Goal: Information Seeking & Learning: Understand process/instructions

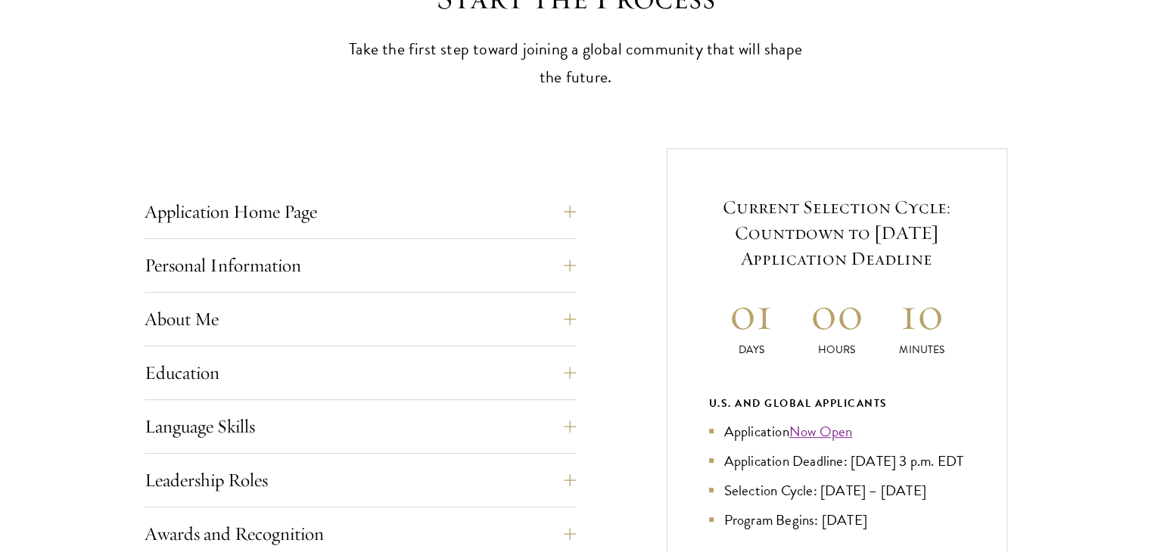
scroll to position [605, 0]
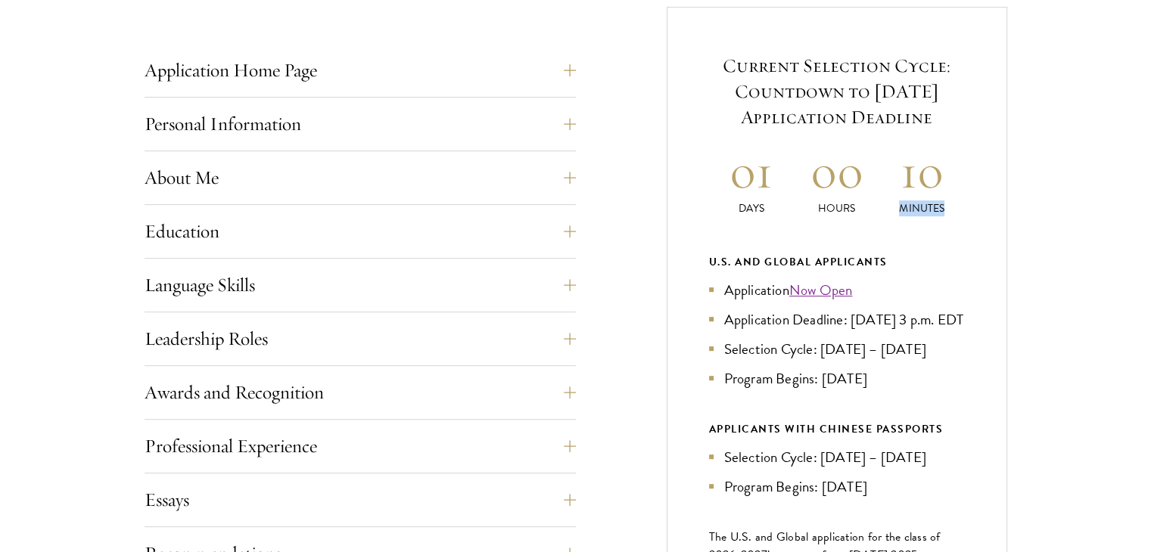
drag, startPoint x: 900, startPoint y: 207, endPoint x: 947, endPoint y: 207, distance: 46.9
click at [947, 207] on p "Minutes" at bounding box center [922, 209] width 86 height 16
click at [939, 219] on div "Current Selection Cycle: Countdown to [DATE] Application Deadline 01 Days 00 Ho…" at bounding box center [837, 380] width 341 height 747
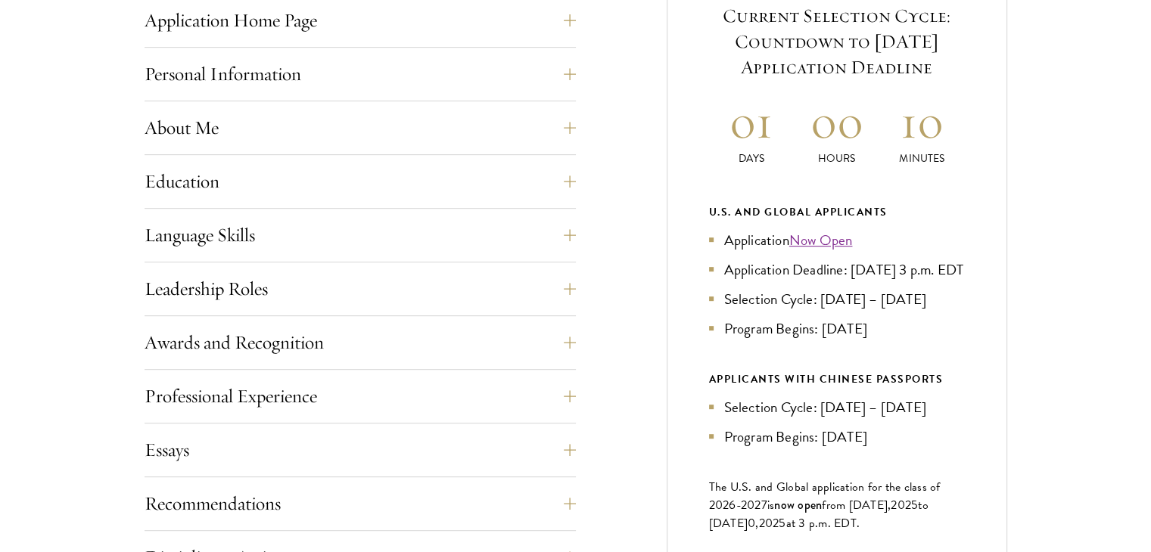
scroll to position [681, 0]
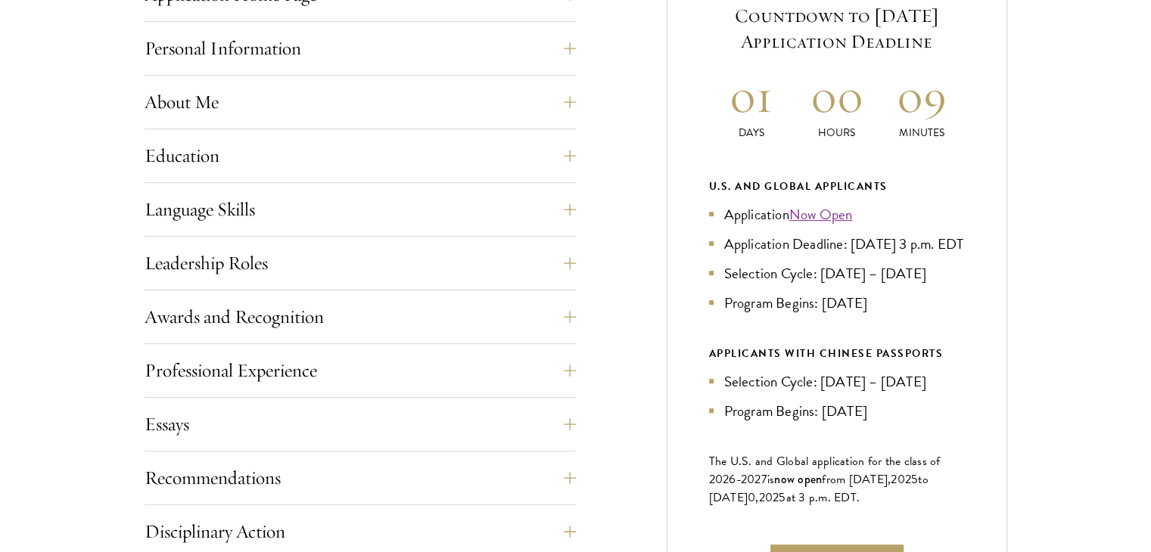
drag, startPoint x: 961, startPoint y: 245, endPoint x: 941, endPoint y: 245, distance: 19.7
click at [941, 245] on li "Application Deadline: [DATE] 3 p.m. EDT" at bounding box center [837, 244] width 256 height 22
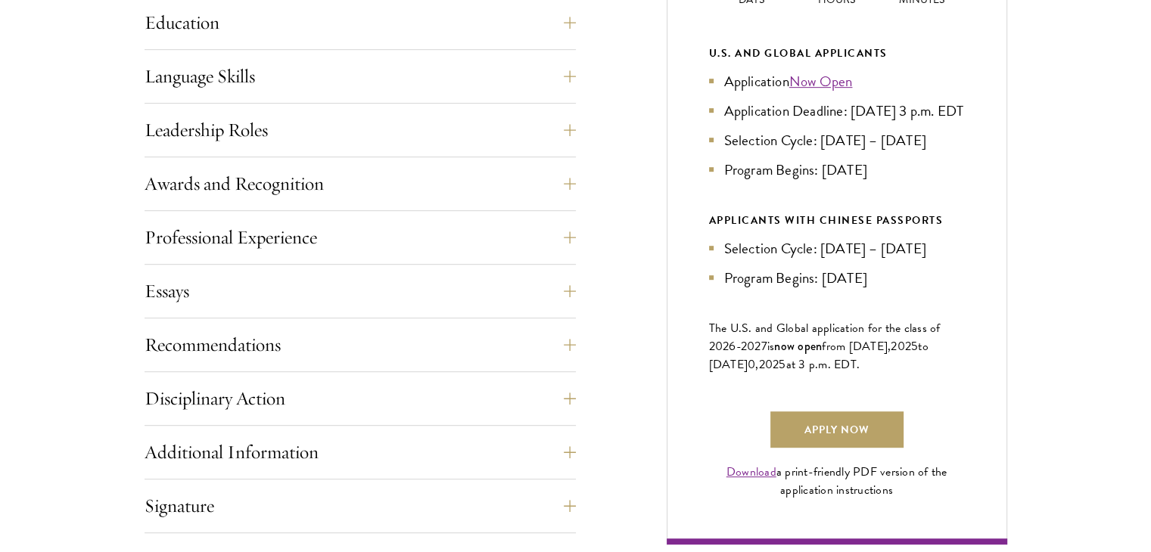
scroll to position [832, 0]
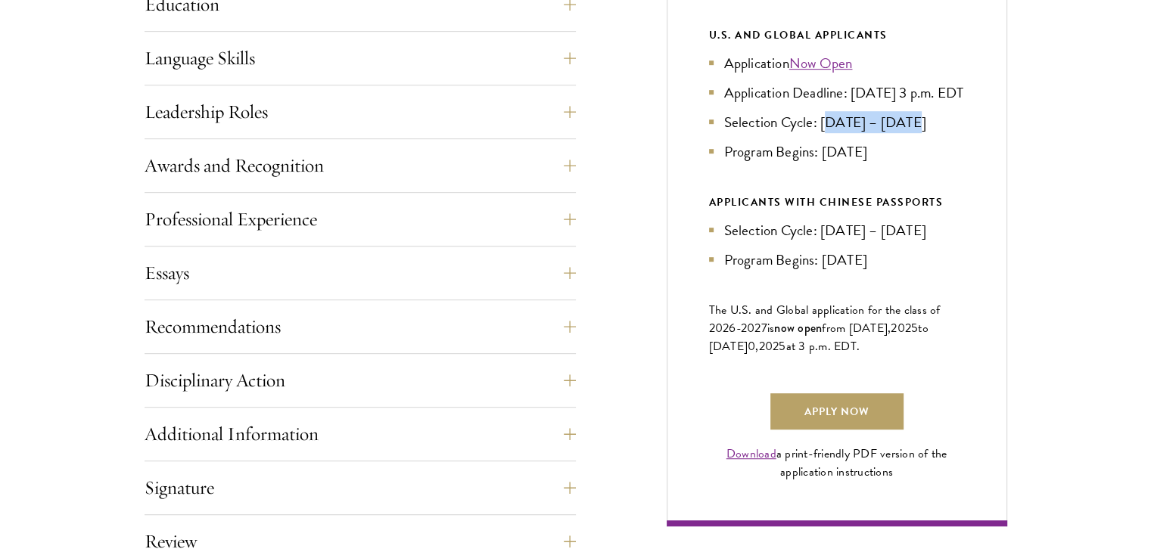
drag, startPoint x: 827, startPoint y: 151, endPoint x: 915, endPoint y: 151, distance: 87.8
click at [915, 133] on li "Selection Cycle: [DATE] – [DATE]" at bounding box center [837, 122] width 256 height 22
drag, startPoint x: 837, startPoint y: 173, endPoint x: 878, endPoint y: 173, distance: 40.9
click at [869, 163] on li "Program Begins: [DATE]" at bounding box center [837, 152] width 256 height 22
drag, startPoint x: 747, startPoint y: 222, endPoint x: 923, endPoint y: 222, distance: 176.3
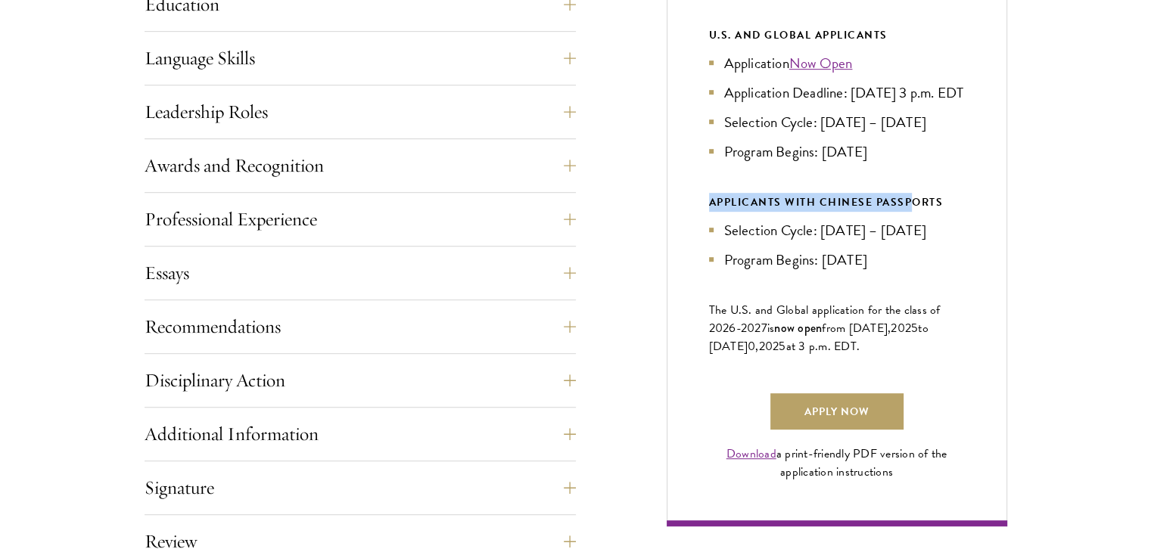
click at [922, 222] on div "Current Selection Cycle: Countdown to [DATE] Application Deadline 01 Days 00 Ho…" at bounding box center [837, 153] width 341 height 747
drag, startPoint x: 835, startPoint y: 282, endPoint x: 866, endPoint y: 277, distance: 31.5
click at [863, 271] on li "Program Begins: [DATE]" at bounding box center [837, 260] width 256 height 22
drag, startPoint x: 825, startPoint y: 252, endPoint x: 908, endPoint y: 251, distance: 83.2
click at [908, 241] on li "Selection Cycle: [DATE] – [DATE]" at bounding box center [837, 230] width 256 height 22
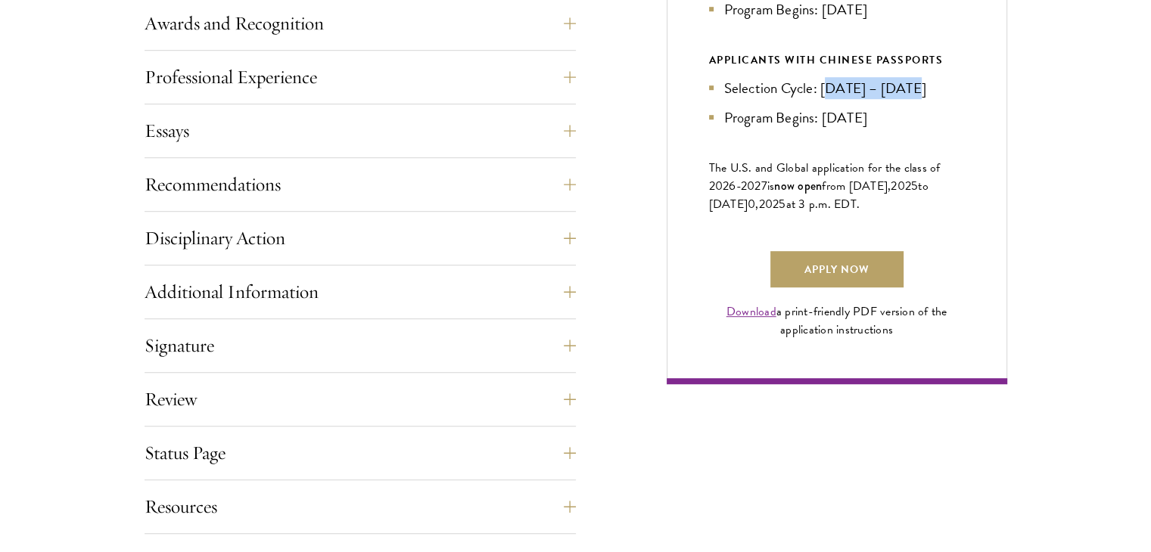
scroll to position [984, 0]
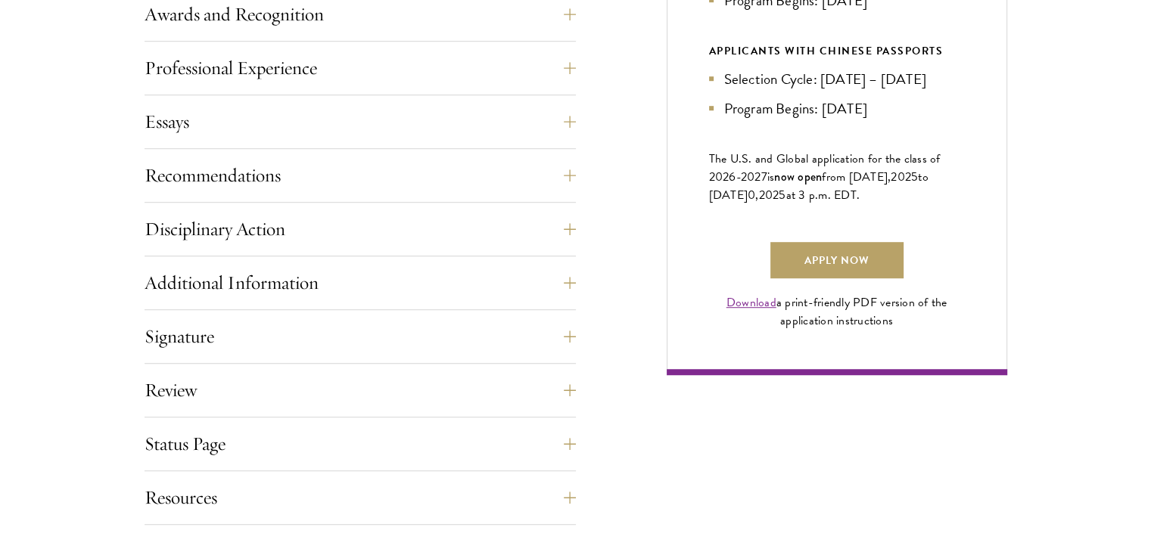
click at [869, 185] on span "The U.S. and Global application for the class of 202" at bounding box center [825, 168] width 232 height 36
drag, startPoint x: 879, startPoint y: 185, endPoint x: 895, endPoint y: 185, distance: 15.9
click at [888, 185] on span "The U.S. and Global application for the class of 202" at bounding box center [825, 168] width 232 height 36
drag, startPoint x: 726, startPoint y: 199, endPoint x: 926, endPoint y: 197, distance: 200.5
click at [919, 199] on p "The U.S. and Global application for the class of 202 6 -202 7 is now open from …" at bounding box center [837, 177] width 256 height 54
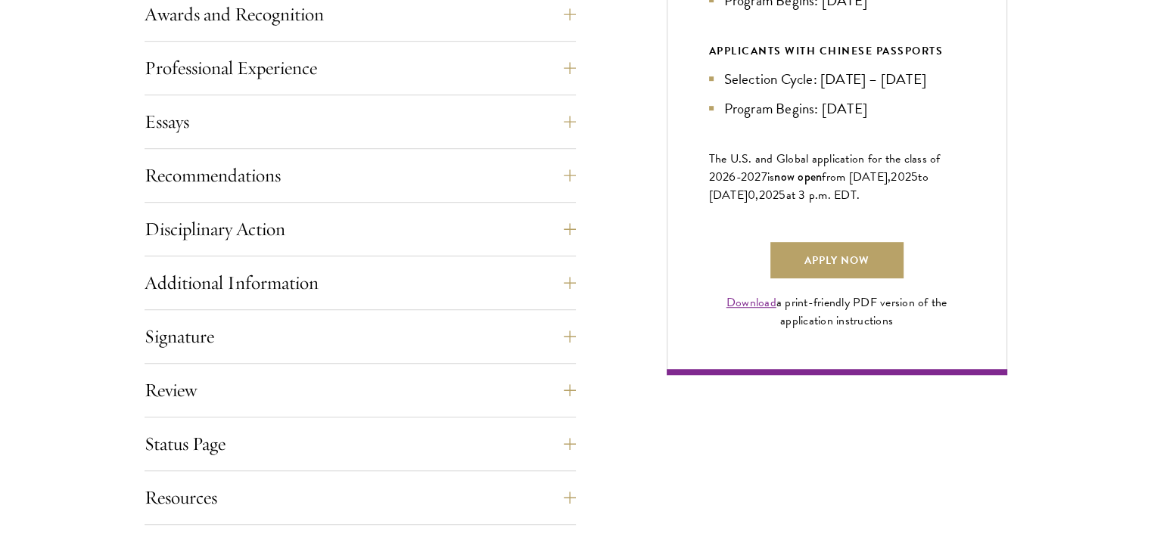
click at [928, 197] on span "to [DATE]" at bounding box center [818, 186] width 219 height 36
drag, startPoint x: 733, startPoint y: 219, endPoint x: 875, endPoint y: 219, distance: 141.5
click at [875, 204] on span "from [DATE], 202 5 to [DATE] 0 , 202 5 at 3 p.m. EDT." at bounding box center [818, 186] width 219 height 36
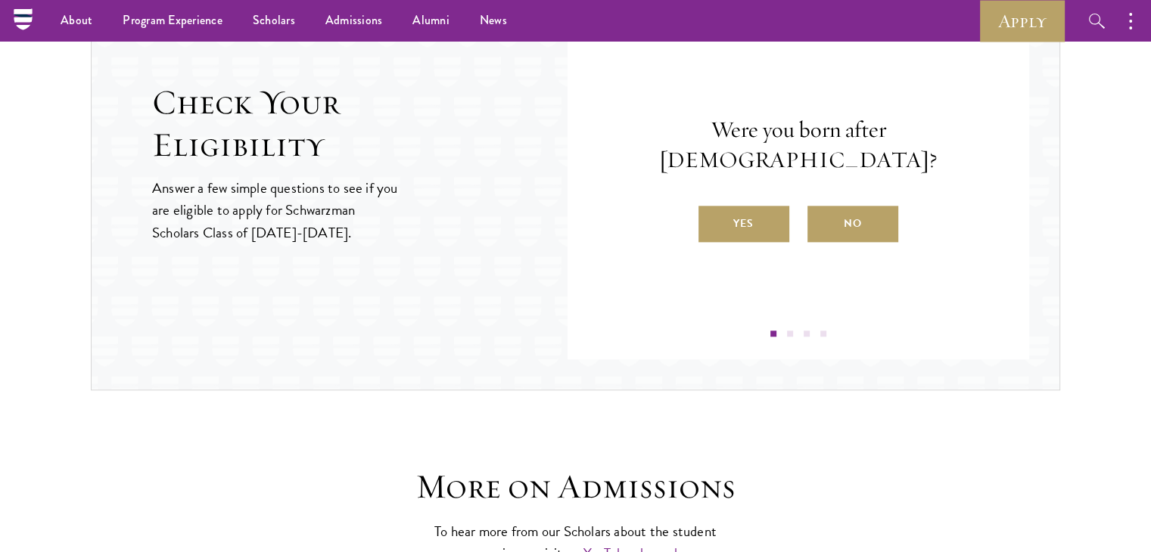
scroll to position [1589, 0]
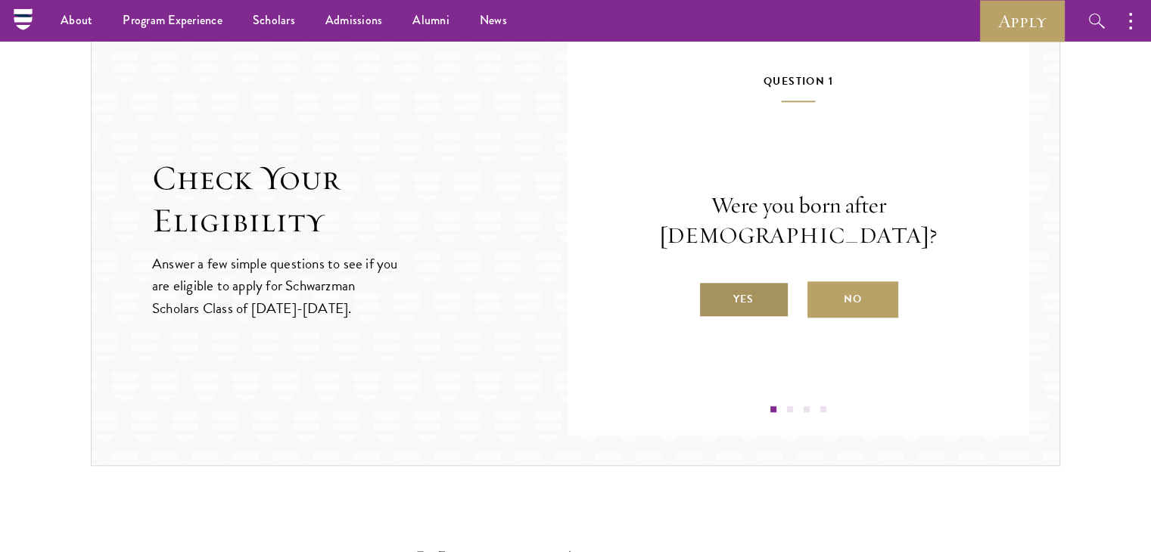
click at [743, 282] on label "Yes" at bounding box center [743, 299] width 91 height 36
click at [712, 283] on input "Yes" at bounding box center [705, 290] width 14 height 14
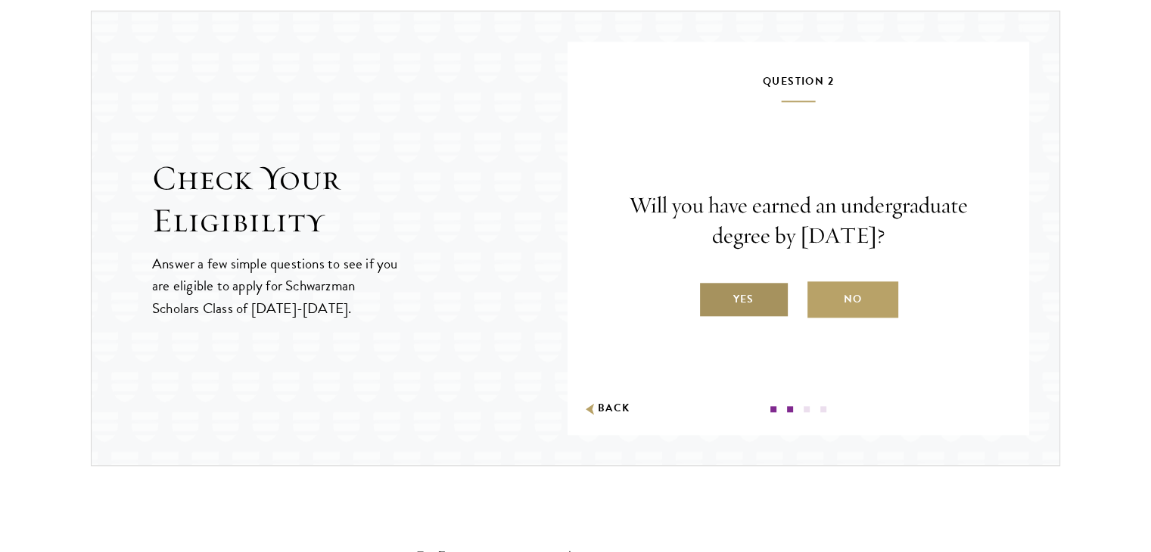
click at [745, 301] on label "Yes" at bounding box center [743, 299] width 91 height 36
click at [712, 297] on input "Yes" at bounding box center [705, 290] width 14 height 14
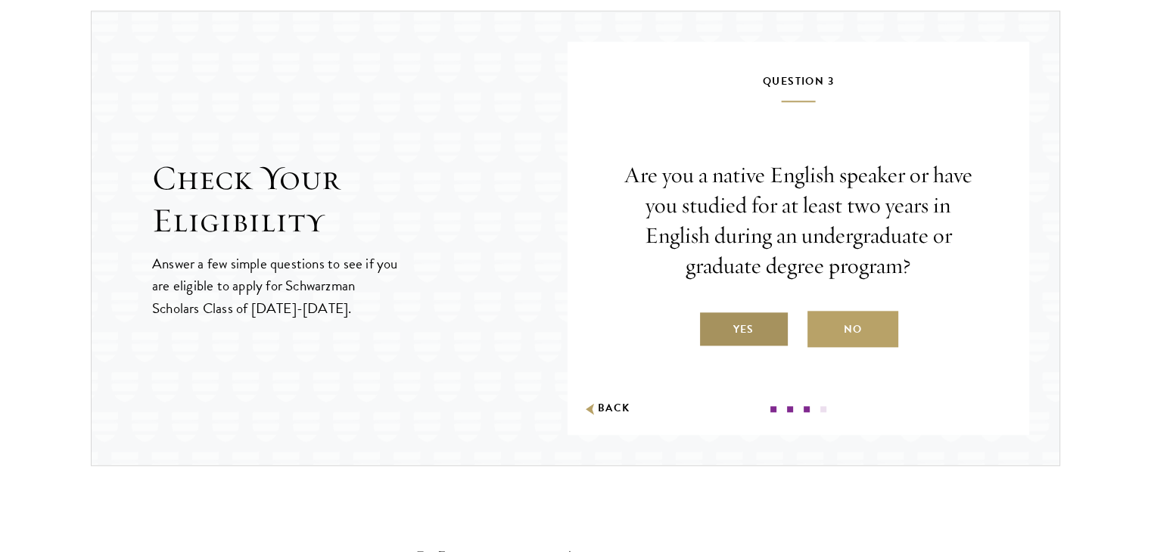
click at [754, 326] on label "Yes" at bounding box center [743, 329] width 91 height 36
click at [712, 326] on input "Yes" at bounding box center [705, 320] width 14 height 14
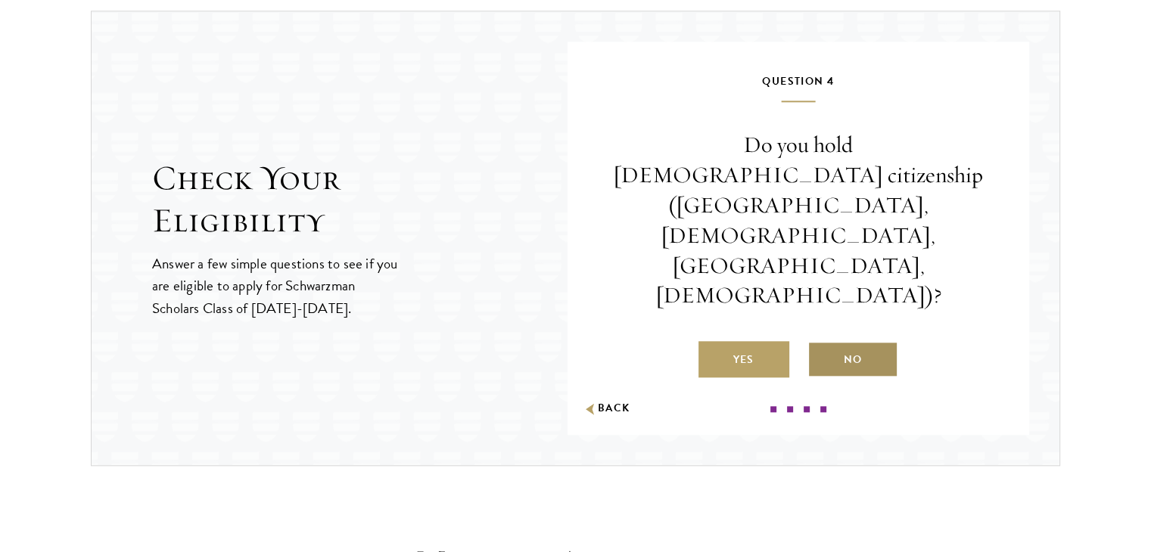
click at [819, 341] on label "No" at bounding box center [852, 359] width 91 height 36
click at [819, 344] on input "No" at bounding box center [814, 351] width 14 height 14
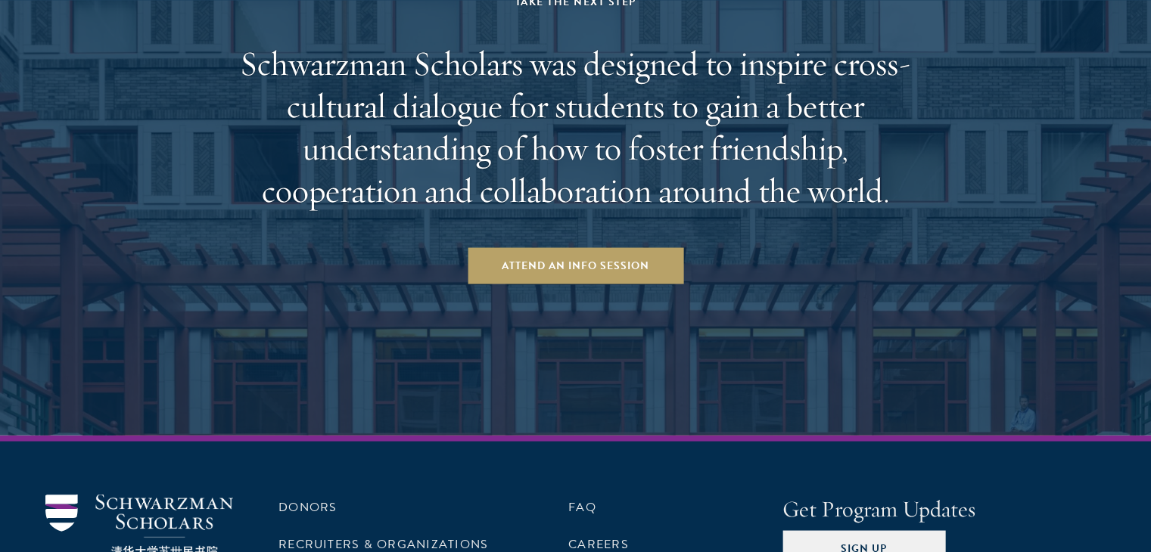
scroll to position [2876, 0]
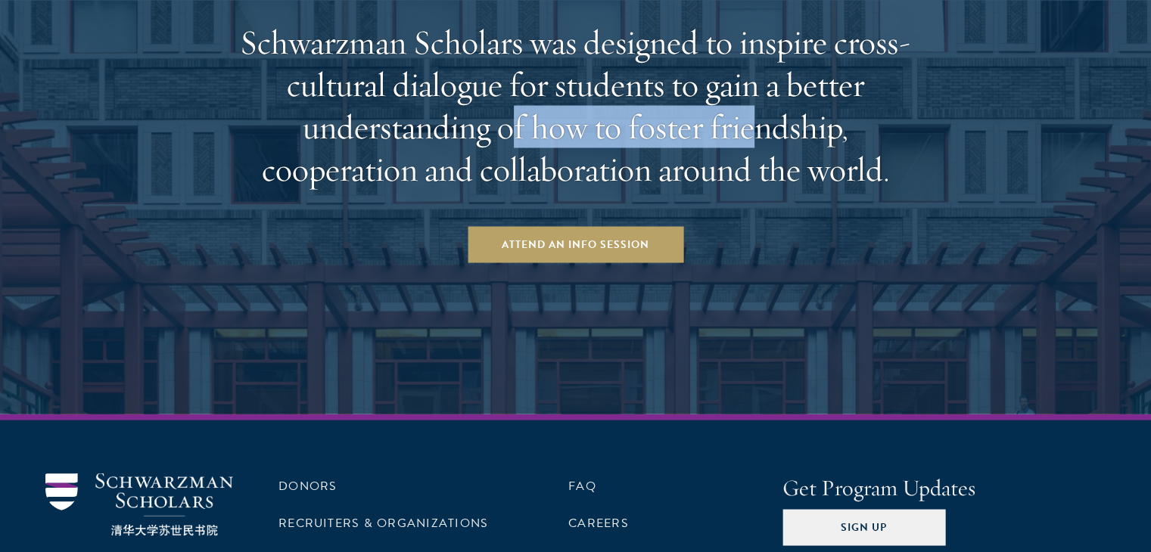
drag, startPoint x: 542, startPoint y: 137, endPoint x: 757, endPoint y: 139, distance: 215.7
click at [757, 139] on h2 "Schwarzman Scholars was designed to inspire cross-cultural dialogue for student…" at bounding box center [576, 105] width 704 height 170
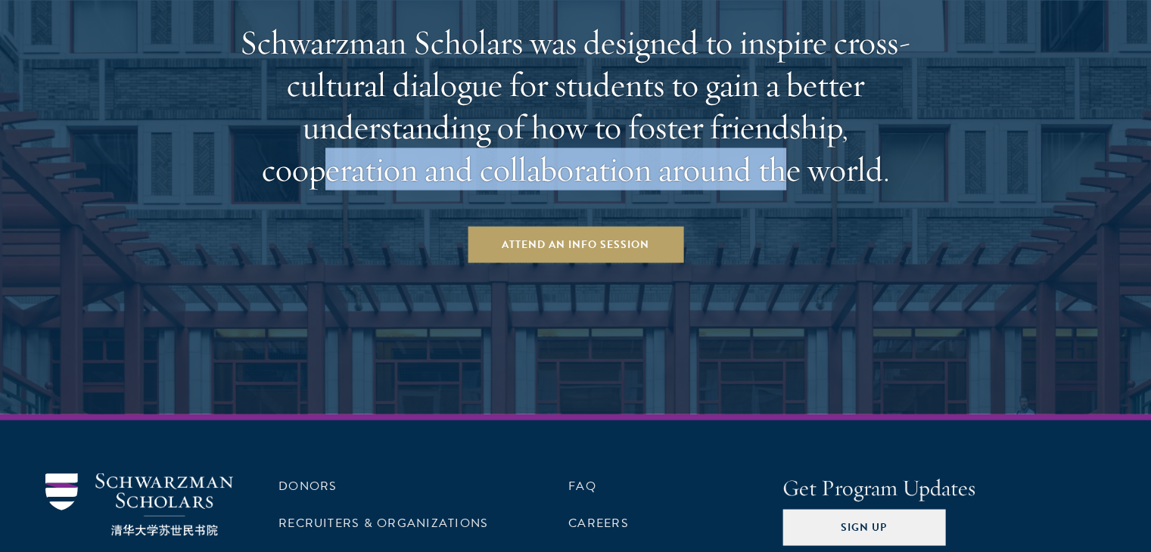
drag, startPoint x: 323, startPoint y: 164, endPoint x: 786, endPoint y: 167, distance: 463.1
click at [786, 167] on h2 "Schwarzman Scholars was designed to inspire cross-cultural dialogue for student…" at bounding box center [576, 105] width 704 height 170
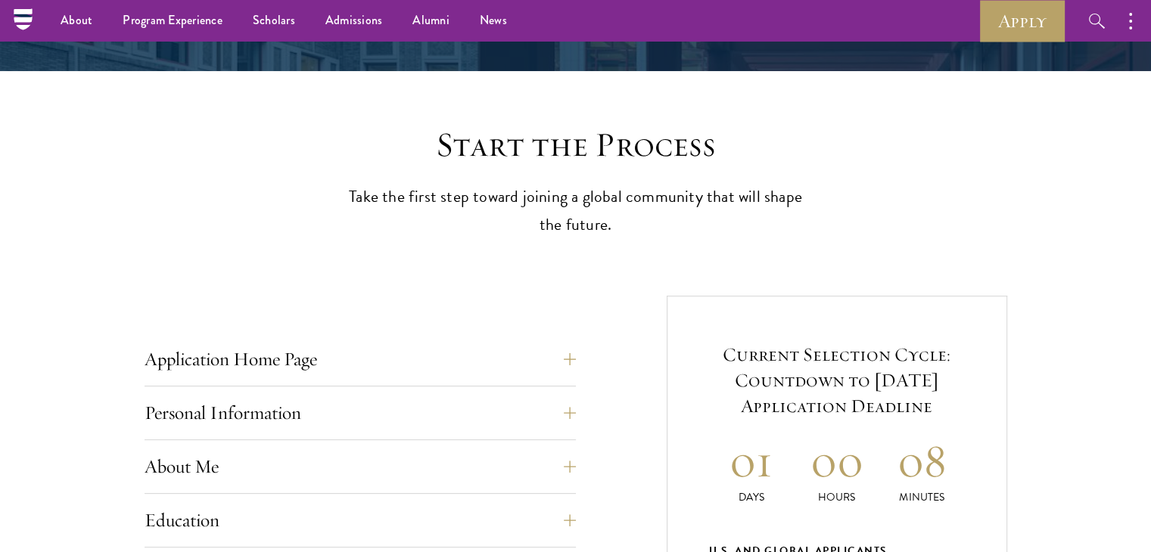
scroll to position [0, 0]
